Goal: Task Accomplishment & Management: Manage account settings

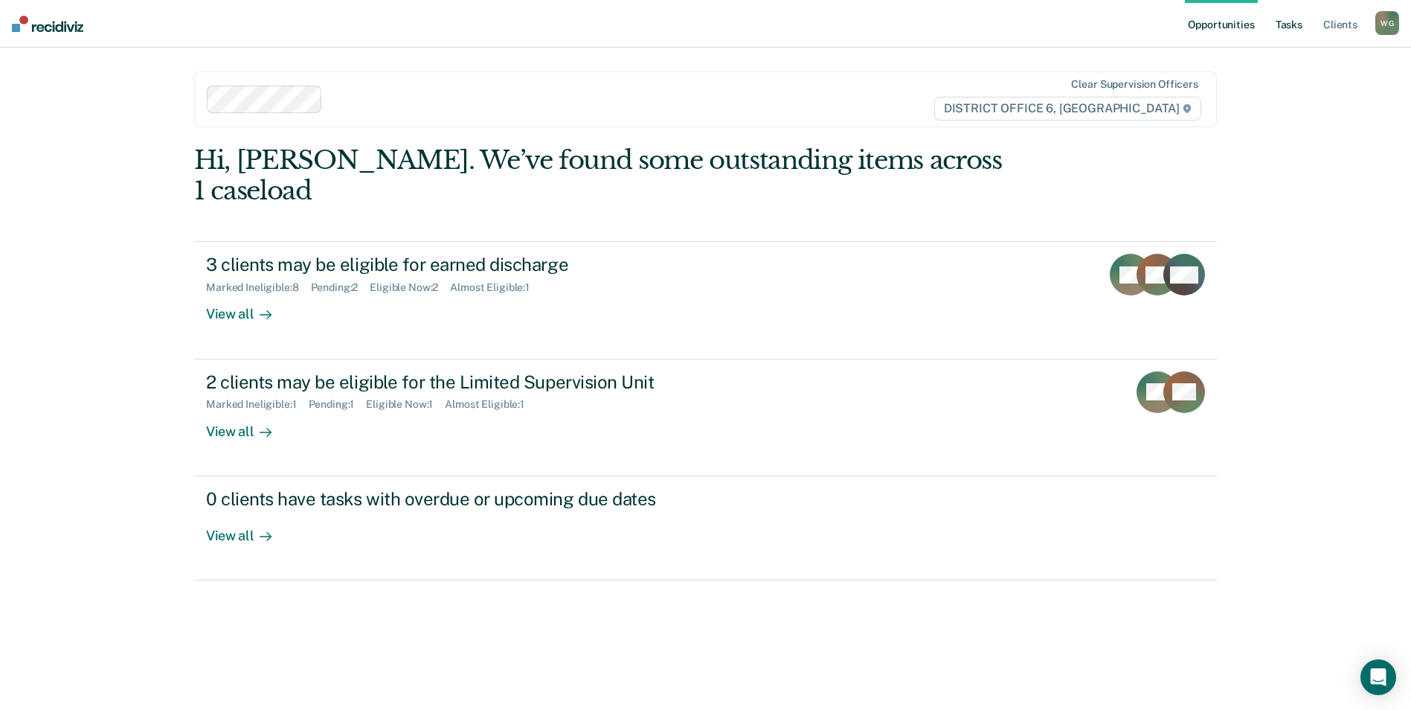
click at [1273, 33] on link "Tasks" at bounding box center [1289, 24] width 33 height 48
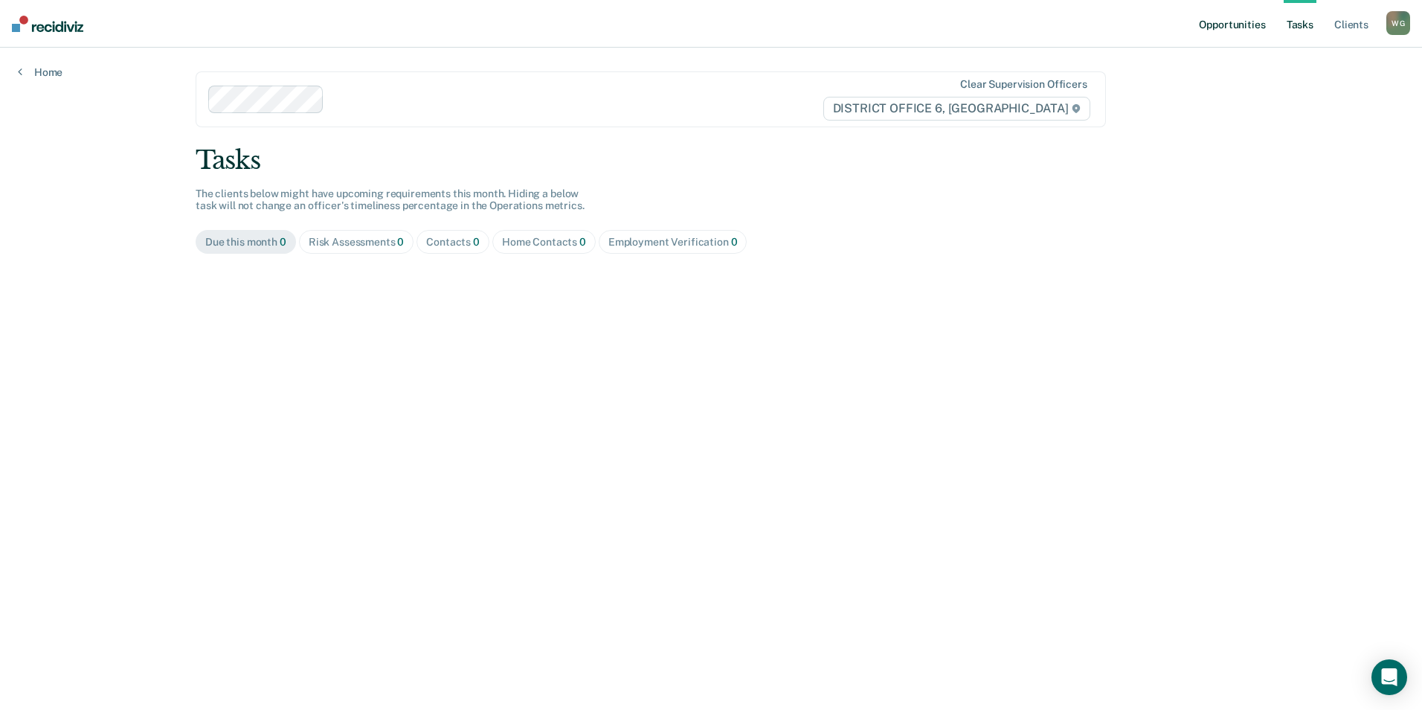
click at [1203, 31] on link "Opportunities" at bounding box center [1232, 24] width 72 height 48
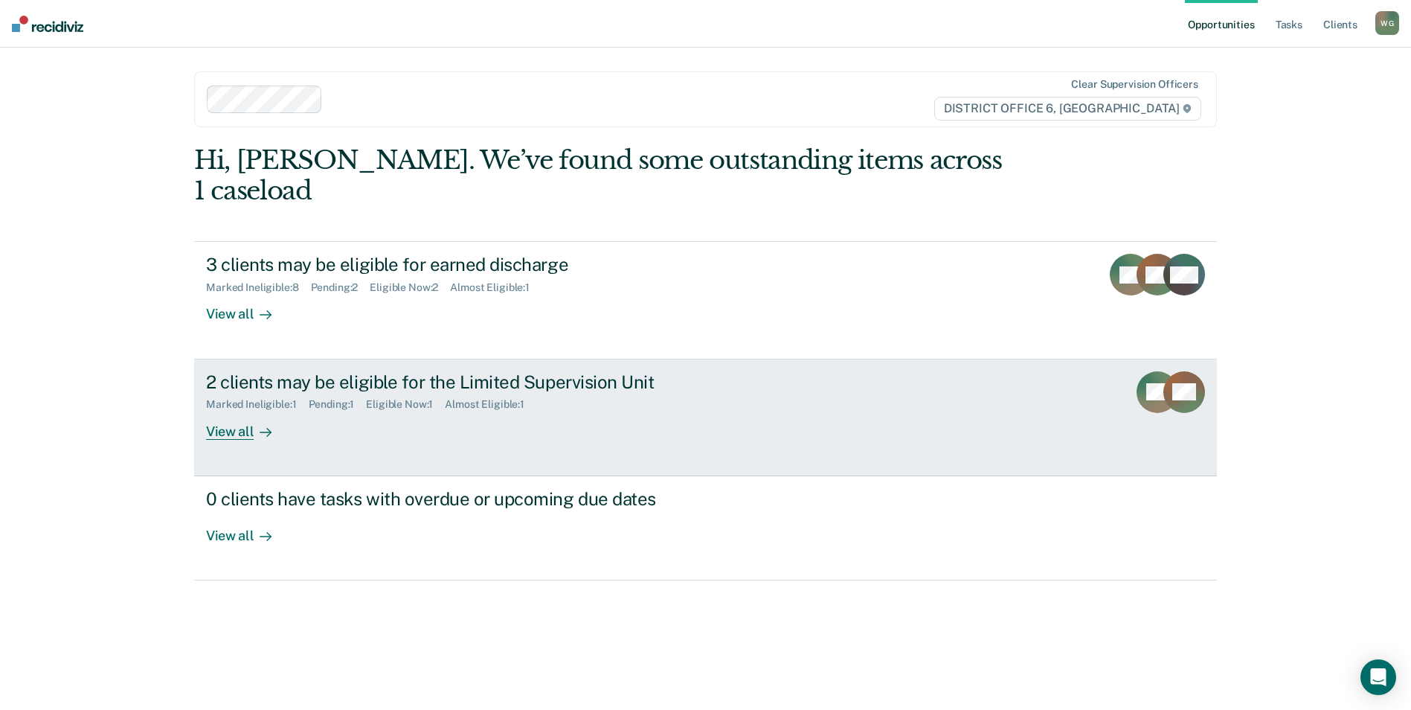
click at [260, 440] on div "View all" at bounding box center [247, 425] width 83 height 29
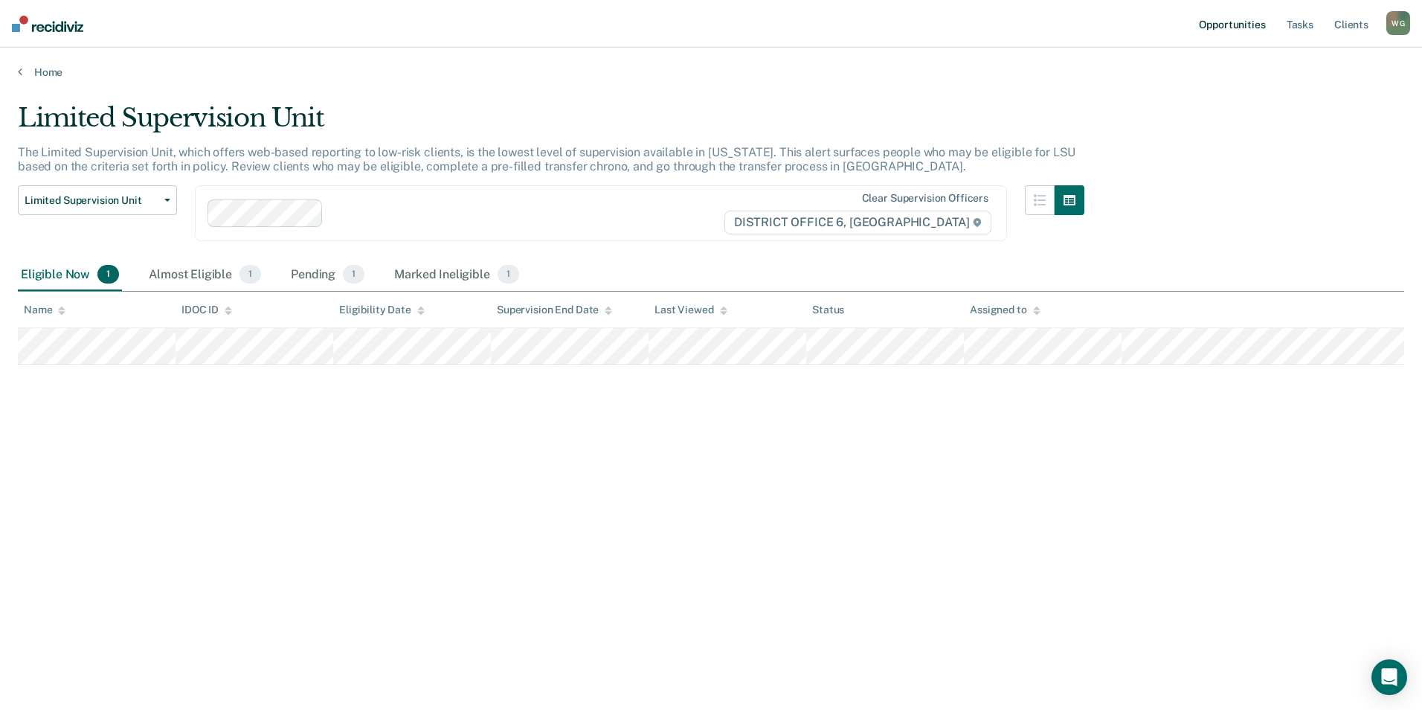
click at [1210, 30] on link "Opportunities" at bounding box center [1232, 24] width 72 height 48
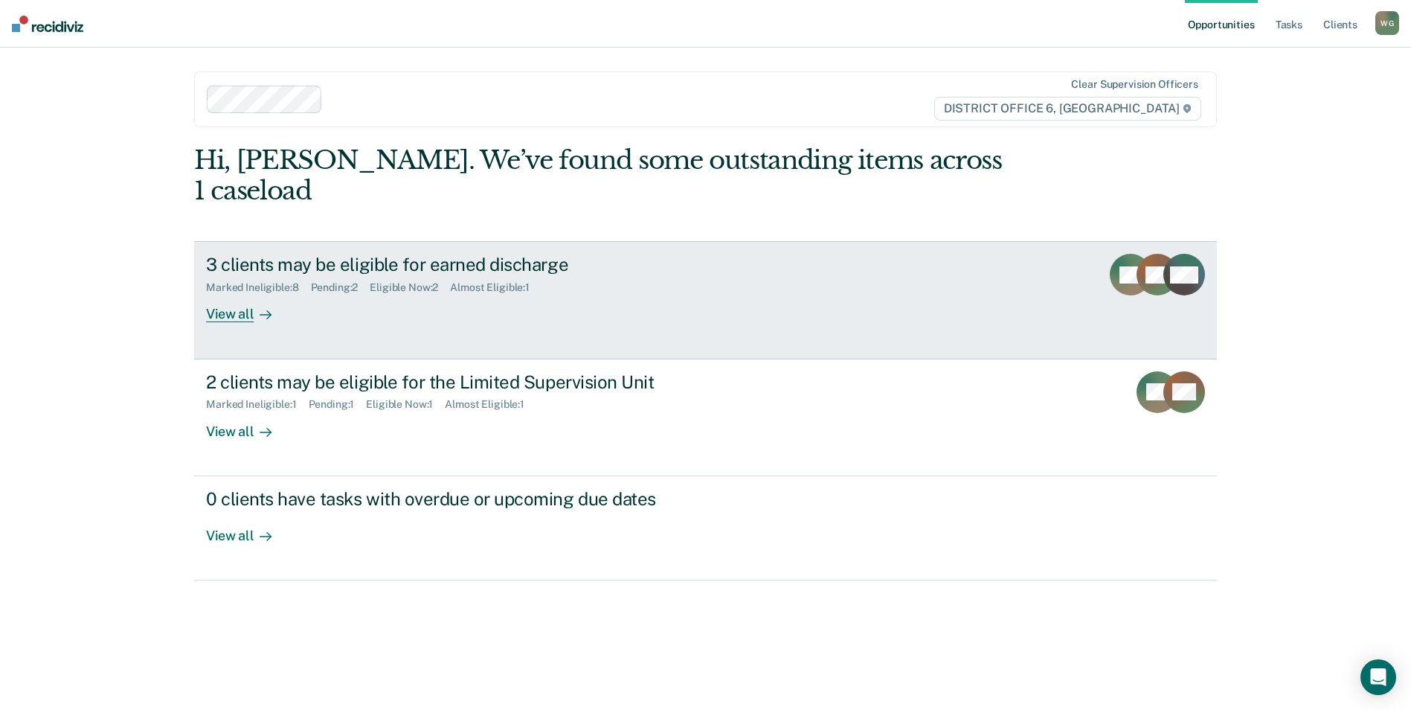
click at [353, 275] on div "3 clients may be eligible for earned discharge" at bounding box center [467, 265] width 522 height 22
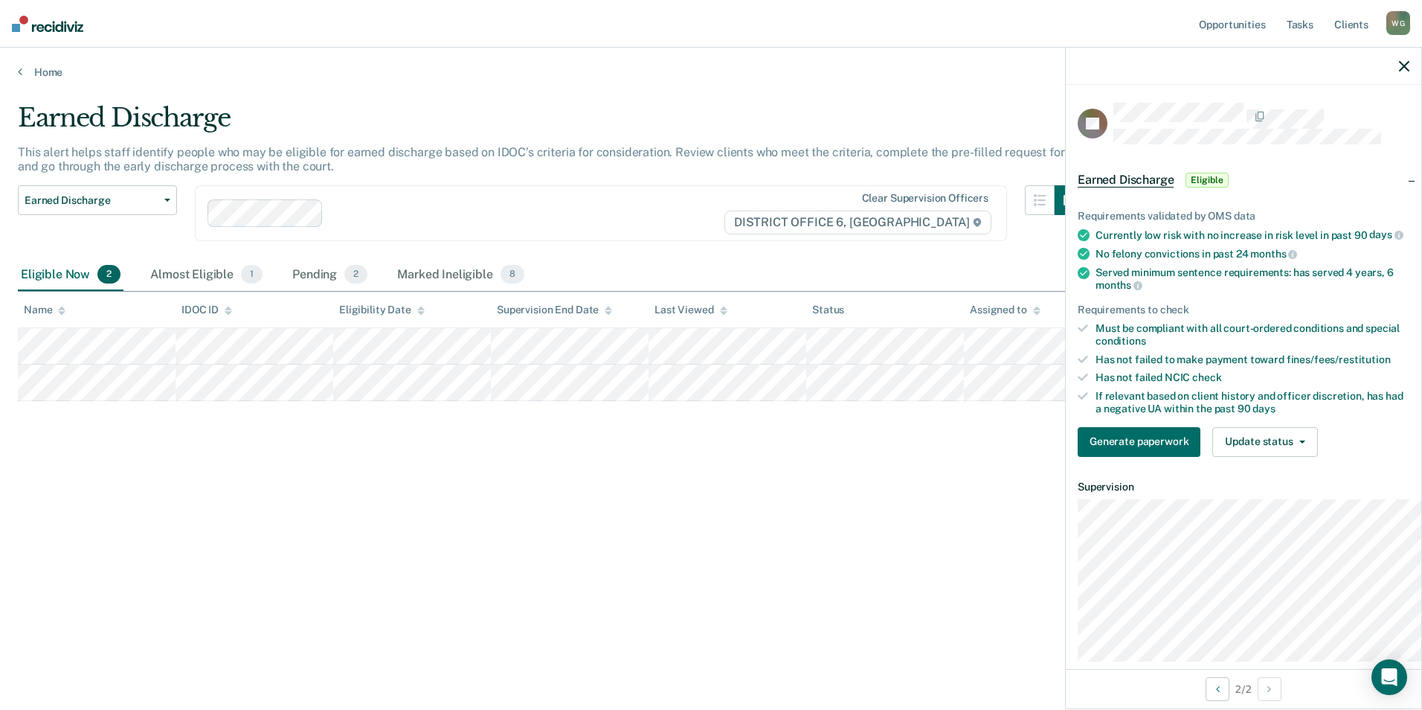
click at [1186, 187] on span "Eligible" at bounding box center [1207, 180] width 42 height 15
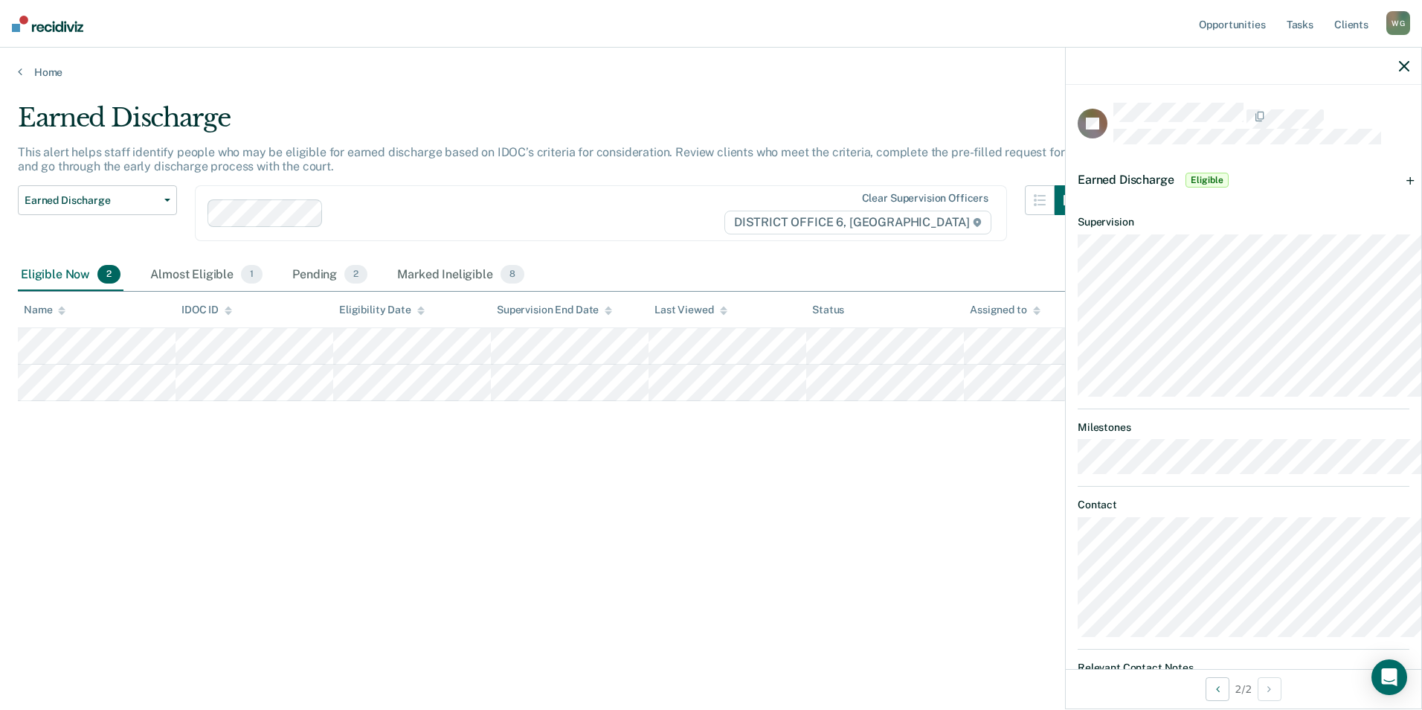
click at [1186, 187] on span "Eligible" at bounding box center [1207, 180] width 42 height 15
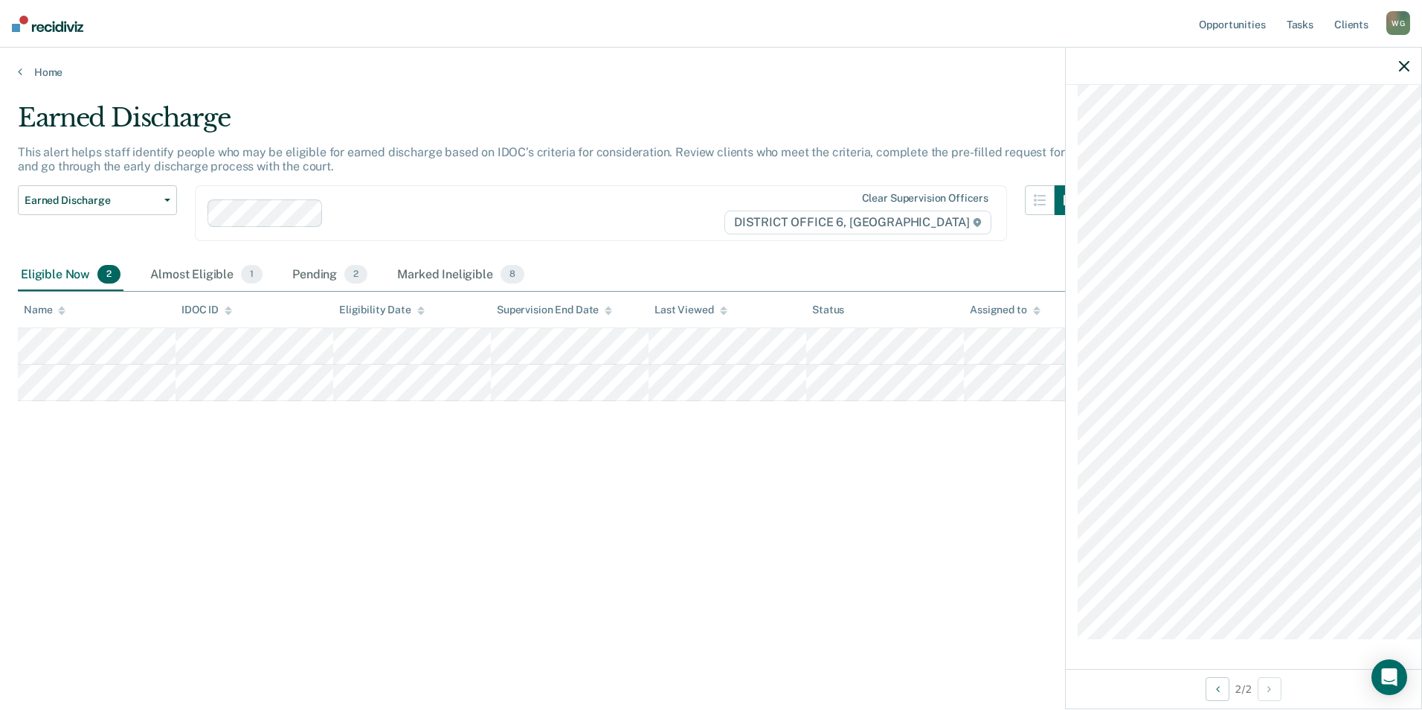
scroll to position [173, 0]
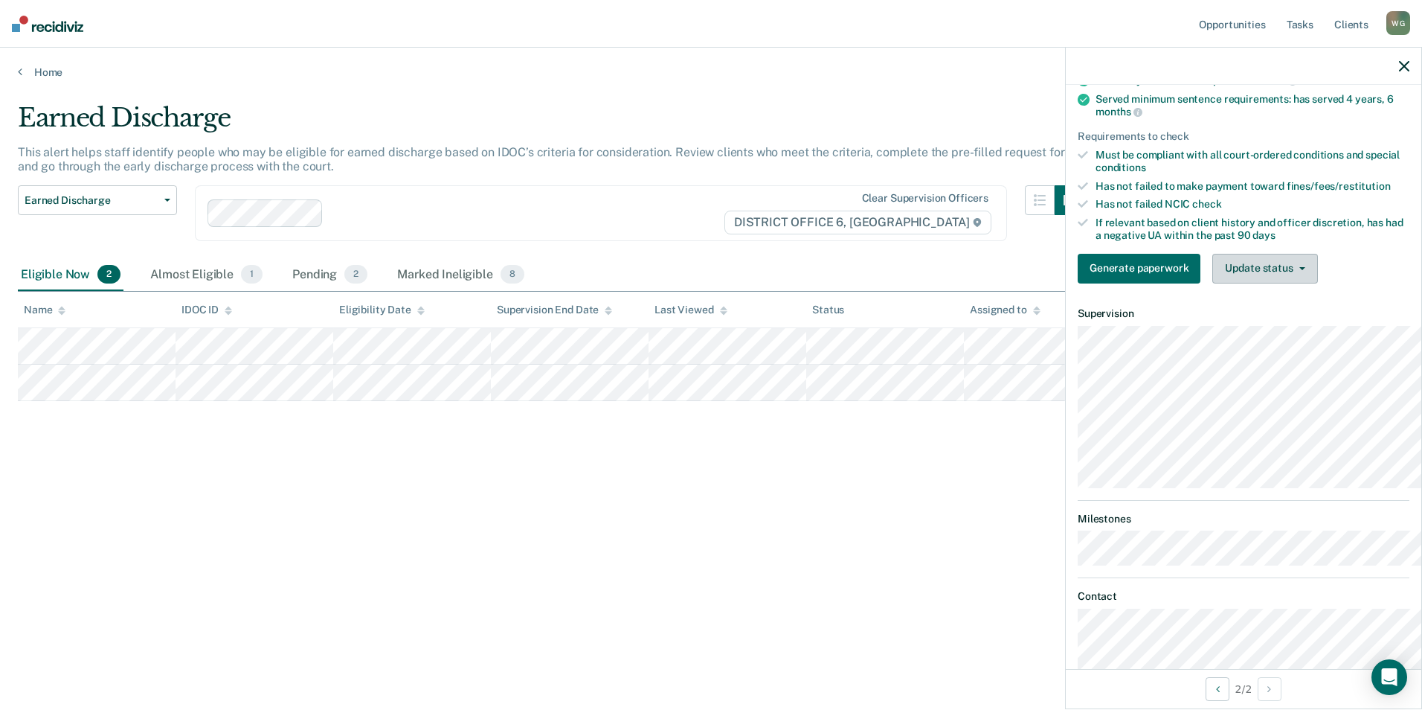
click at [1217, 283] on button "Update status" at bounding box center [1264, 269] width 105 height 30
click at [1227, 340] on button "Mark Ineligible" at bounding box center [1284, 328] width 144 height 24
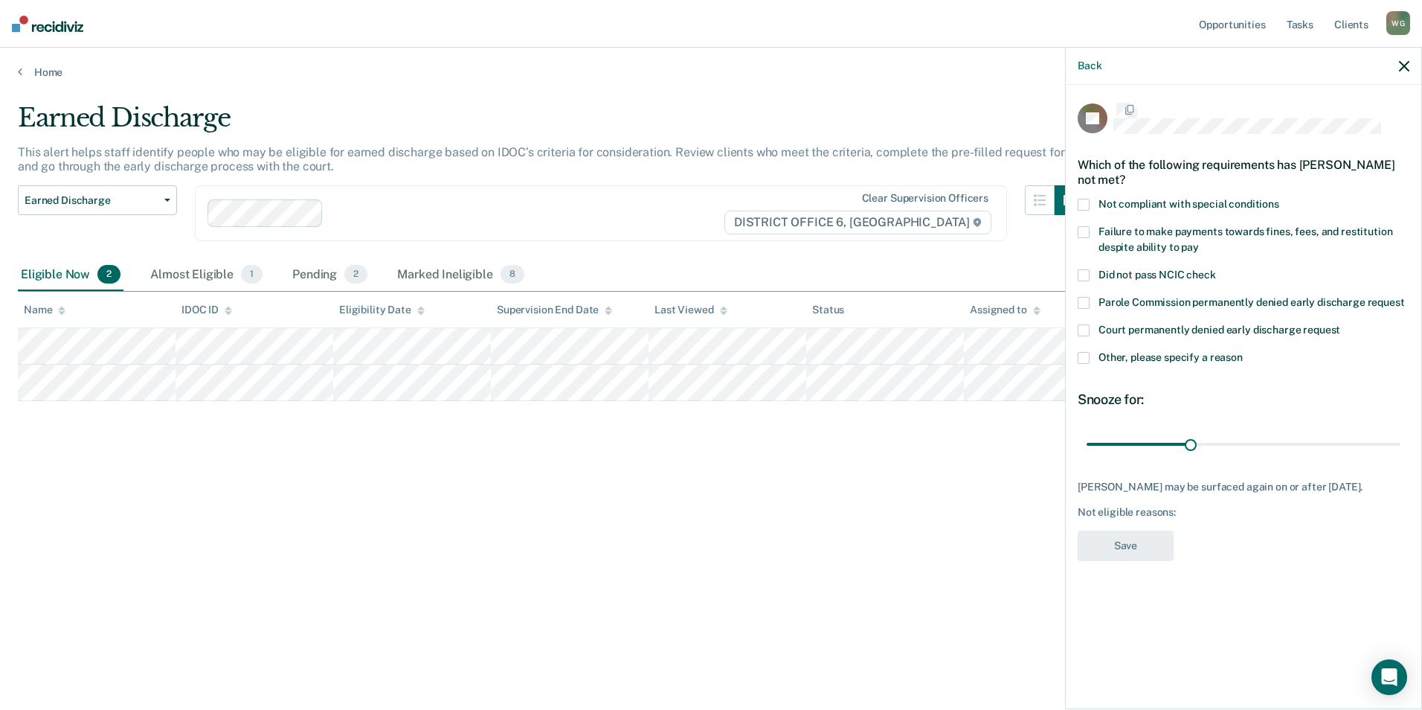
scroll to position [35, 0]
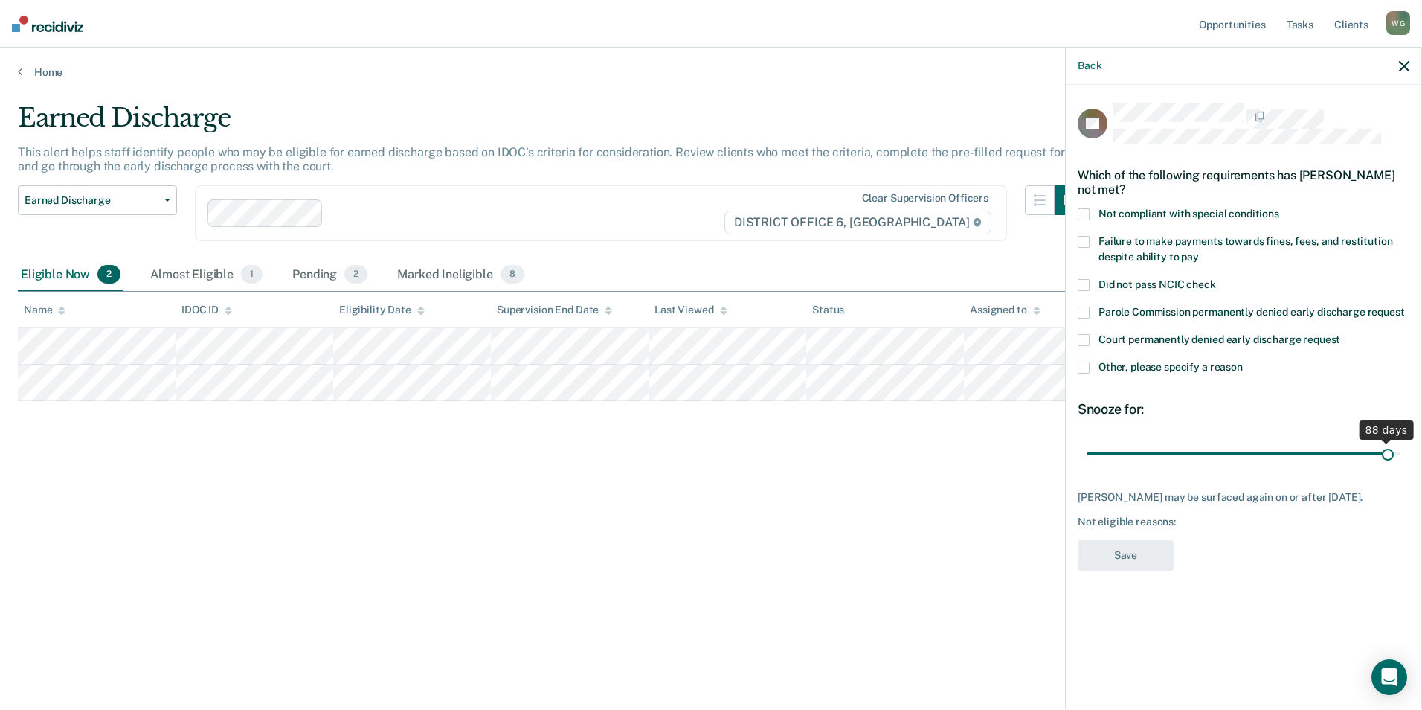
drag, startPoint x: 1129, startPoint y: 518, endPoint x: 1372, endPoint y: 517, distance: 242.5
type input "88"
click at [1372, 467] on input "range" at bounding box center [1244, 454] width 314 height 26
click at [1078, 216] on span at bounding box center [1084, 214] width 12 height 12
click at [1279, 208] on input "Not compliant with special conditions" at bounding box center [1279, 208] width 0 height 0
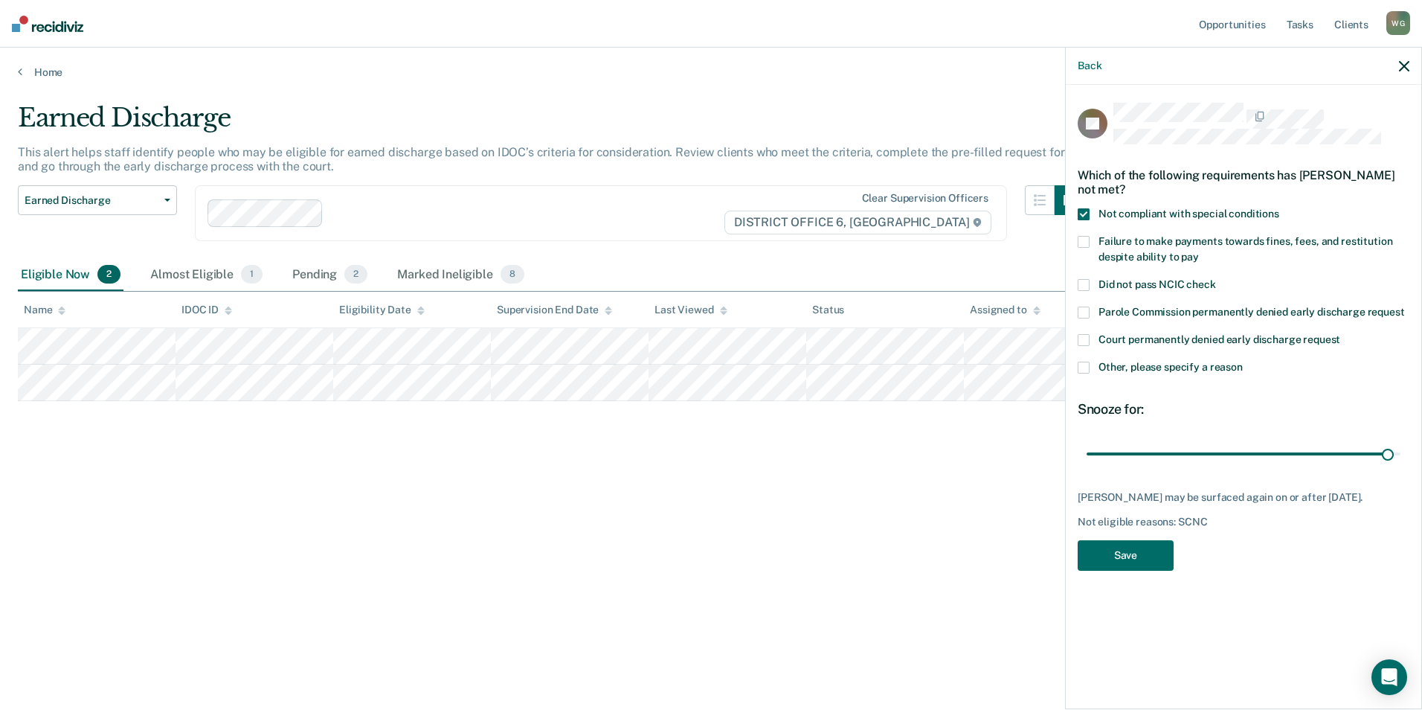
click at [1078, 373] on span at bounding box center [1084, 367] width 12 height 12
click at [1243, 361] on input "Other, please specify a reason" at bounding box center [1243, 361] width 0 height 0
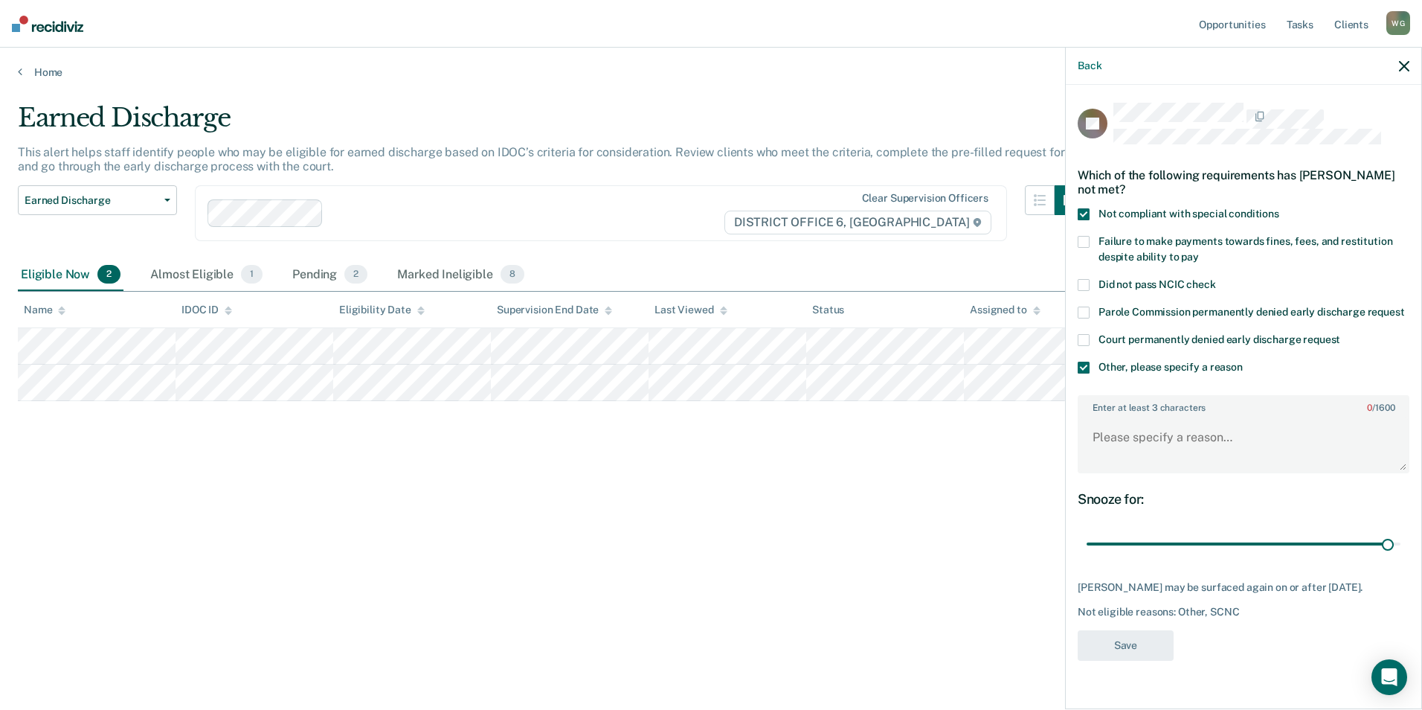
click at [1079, 413] on label "Enter at least 3 characters 0 / 1600" at bounding box center [1243, 404] width 329 height 16
click at [1079, 464] on textarea "Enter at least 3 characters 0 / 1600" at bounding box center [1243, 444] width 329 height 55
type textarea "Owes community supervision. Will need to continue with sobriety."
click at [1078, 660] on button "Save" at bounding box center [1126, 645] width 96 height 30
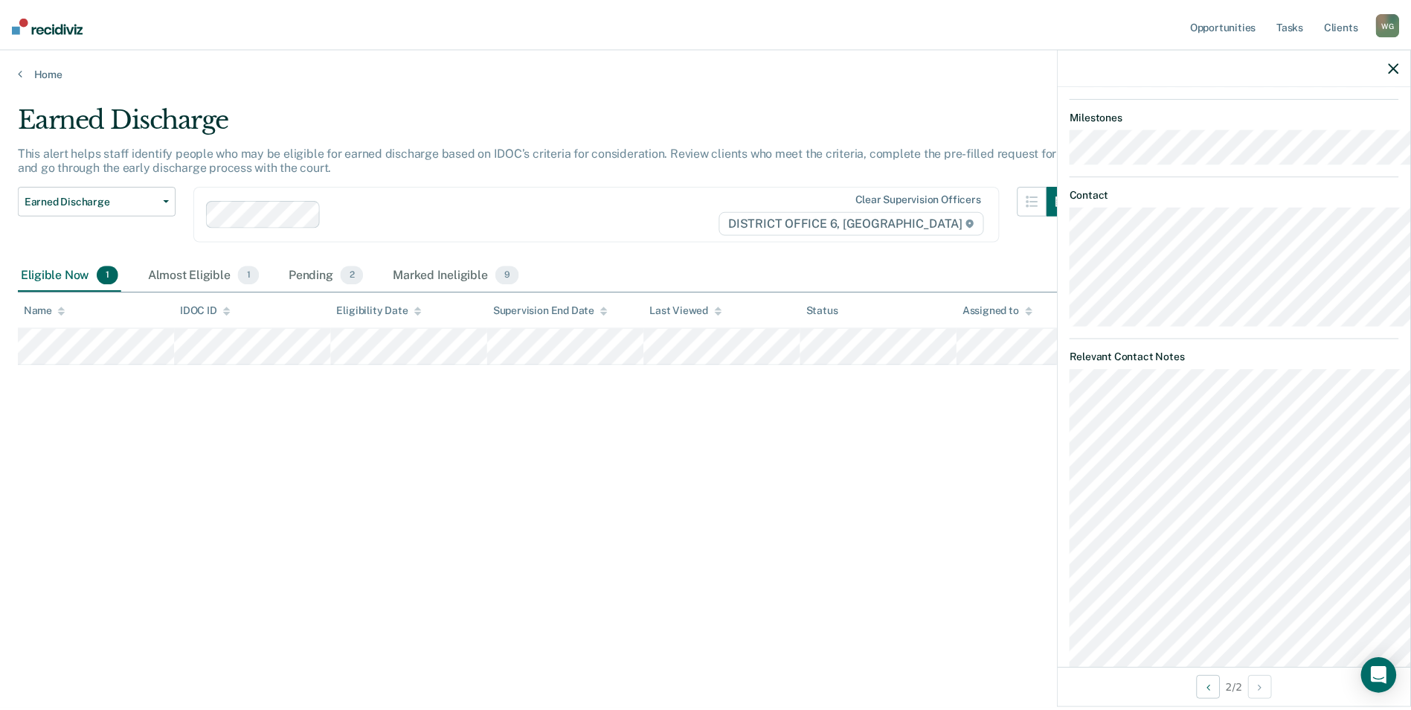
scroll to position [840, 0]
click at [463, 661] on main "Earned Discharge This alert helps staff identify people who may be eligible for…" at bounding box center [711, 392] width 1422 height 626
click at [1401, 71] on icon "button" at bounding box center [1404, 66] width 10 height 10
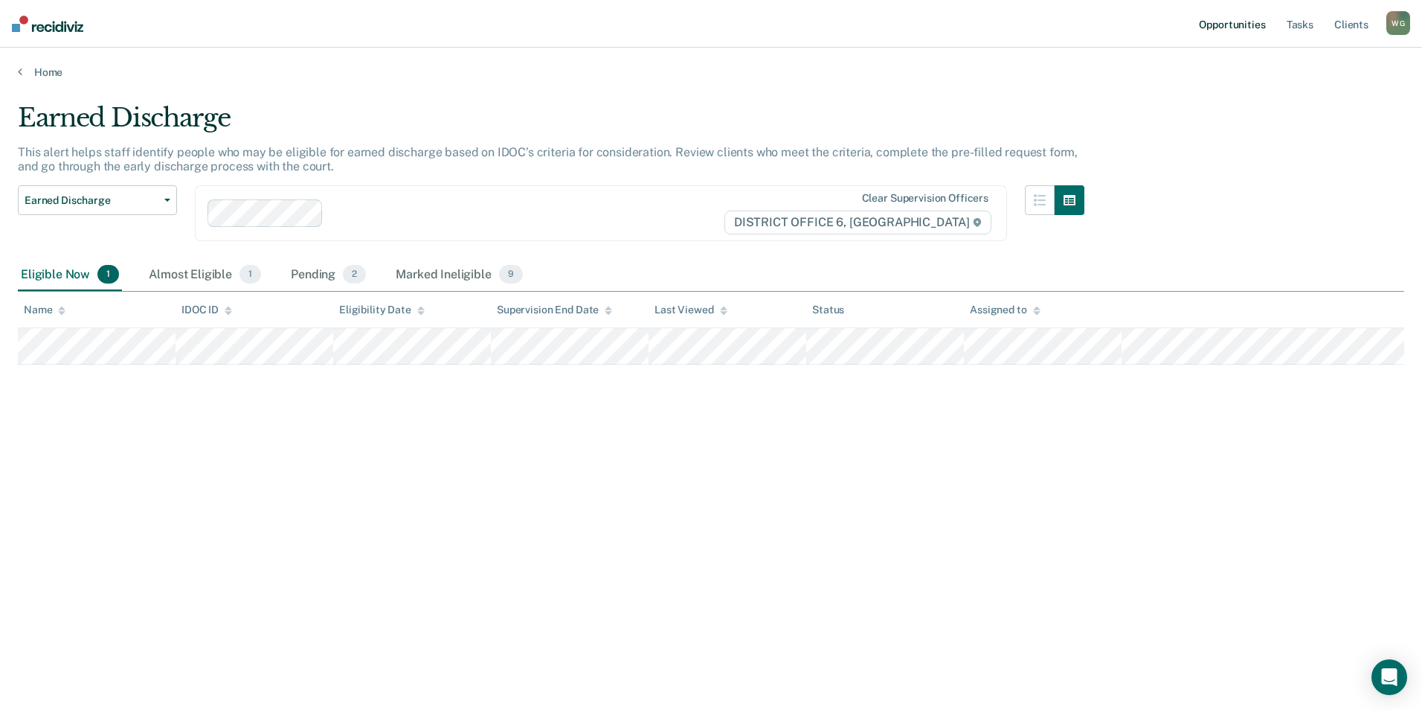
click at [1207, 37] on link "Opportunities" at bounding box center [1232, 24] width 72 height 48
